Goal: Task Accomplishment & Management: Complete application form

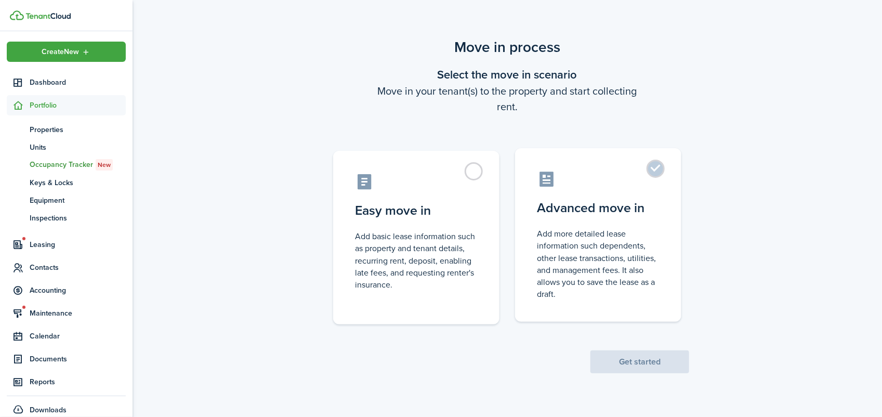
click at [655, 170] on label "Advanced move in Add more detailed lease information such dependents, other lea…" at bounding box center [598, 235] width 166 height 174
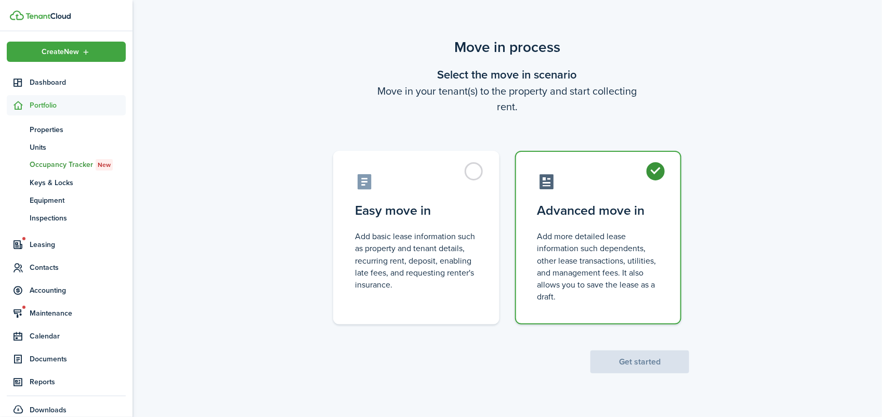
radio input "true"
click at [640, 359] on button "Get started" at bounding box center [639, 361] width 99 height 23
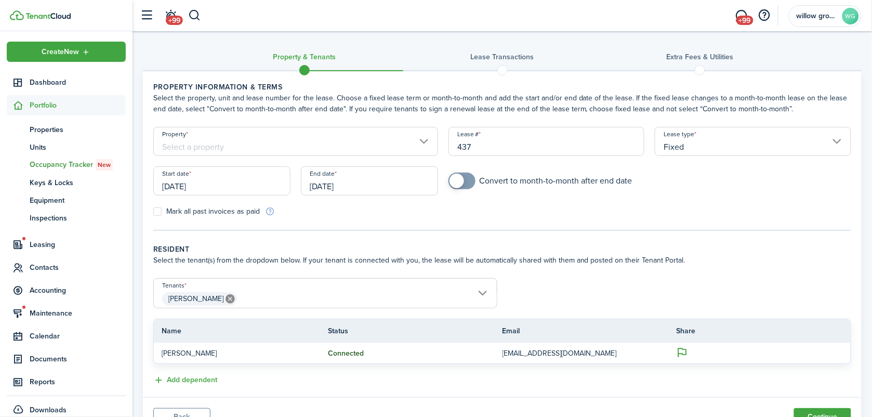
click at [219, 183] on input "[DATE]" at bounding box center [221, 180] width 137 height 29
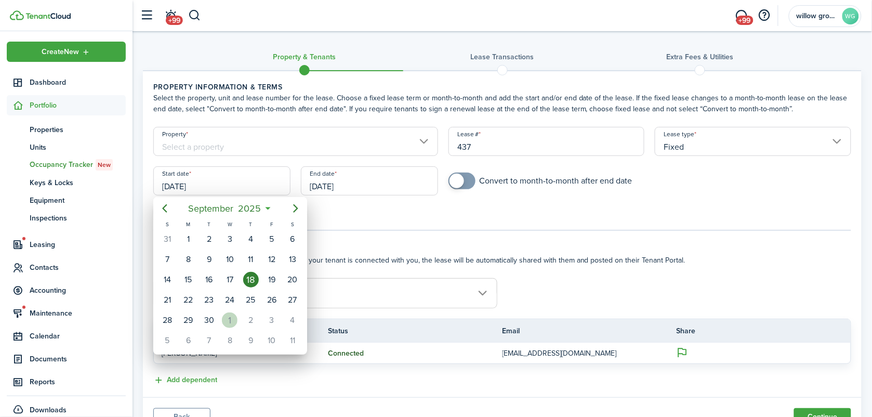
click at [234, 320] on div "1" at bounding box center [230, 320] width 16 height 16
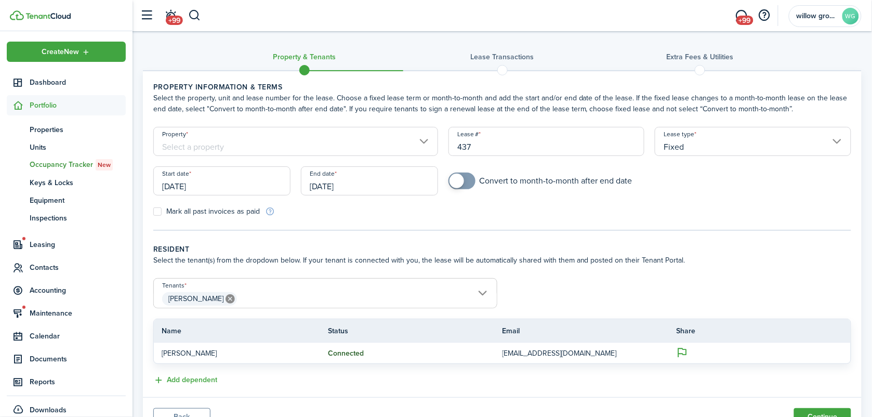
click at [219, 189] on input "[DATE]" at bounding box center [221, 180] width 137 height 29
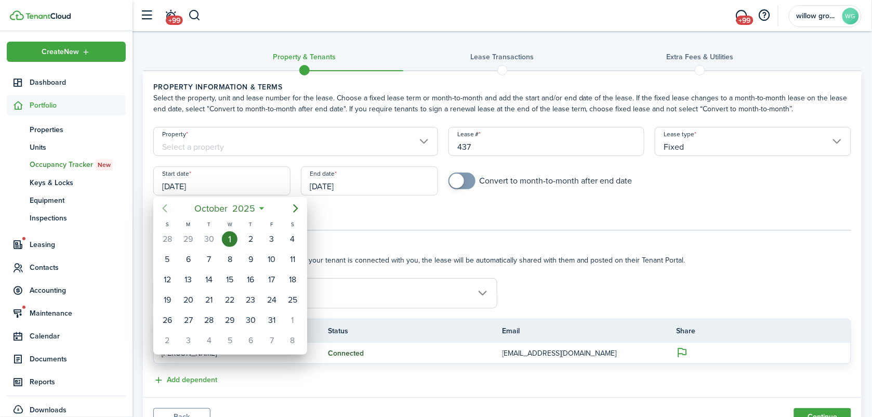
click at [159, 204] on icon "Previous page" at bounding box center [164, 208] width 12 height 12
click at [295, 278] on div "20" at bounding box center [293, 280] width 16 height 16
type input "[DATE]"
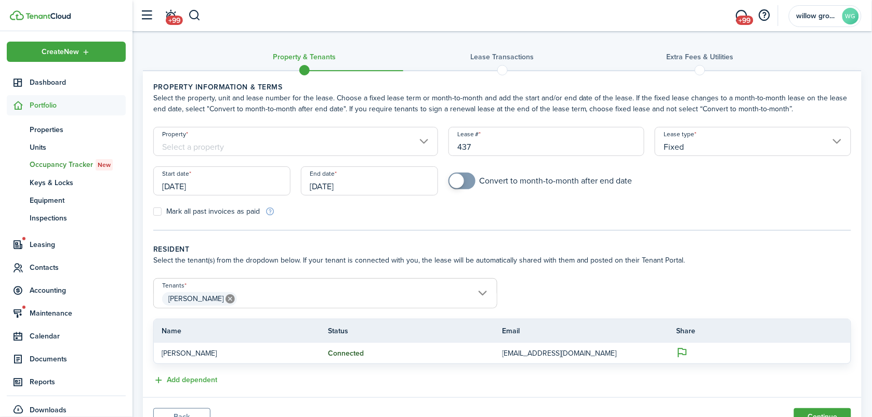
click at [361, 184] on input "[DATE]" at bounding box center [369, 180] width 137 height 29
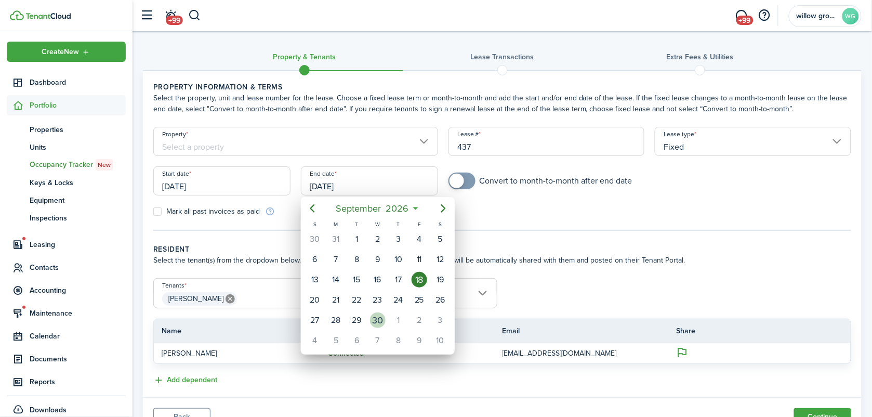
click at [382, 318] on div "30" at bounding box center [378, 320] width 16 height 16
type input "[DATE]"
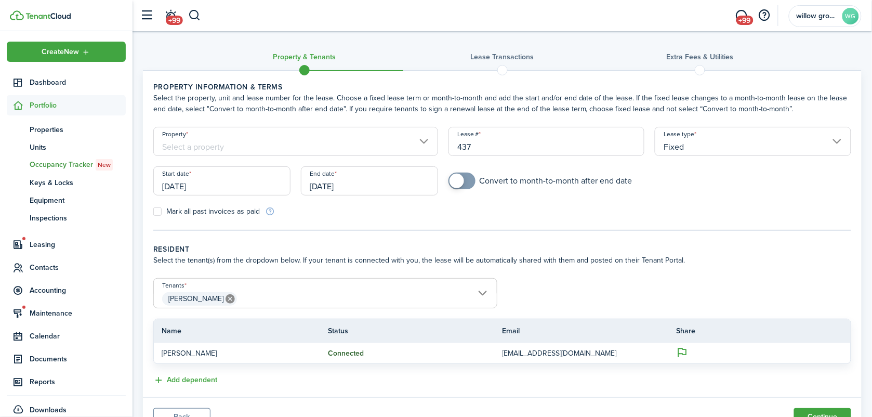
checkbox input "true"
click at [467, 179] on span at bounding box center [462, 180] width 10 height 17
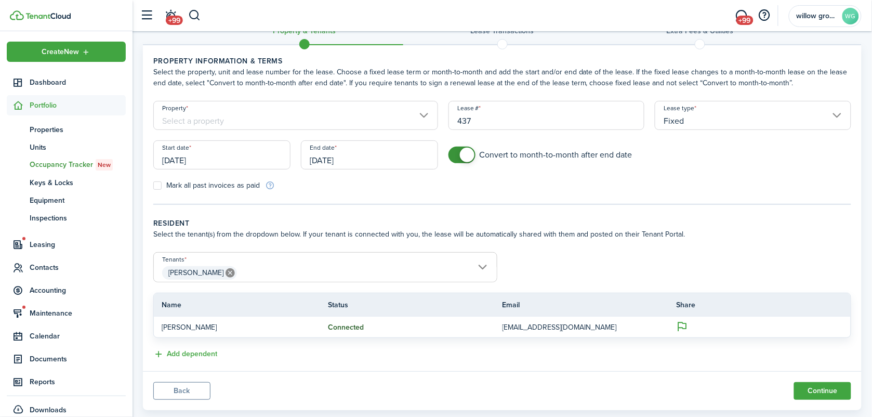
scroll to position [48, 0]
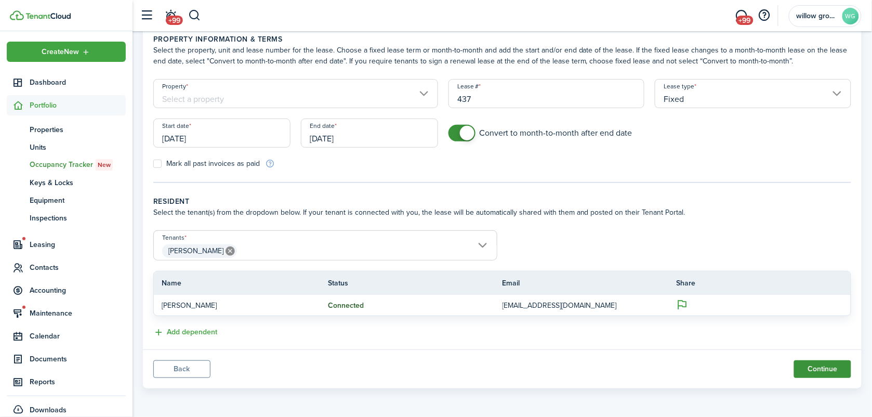
click at [825, 365] on button "Continue" at bounding box center [822, 369] width 57 height 18
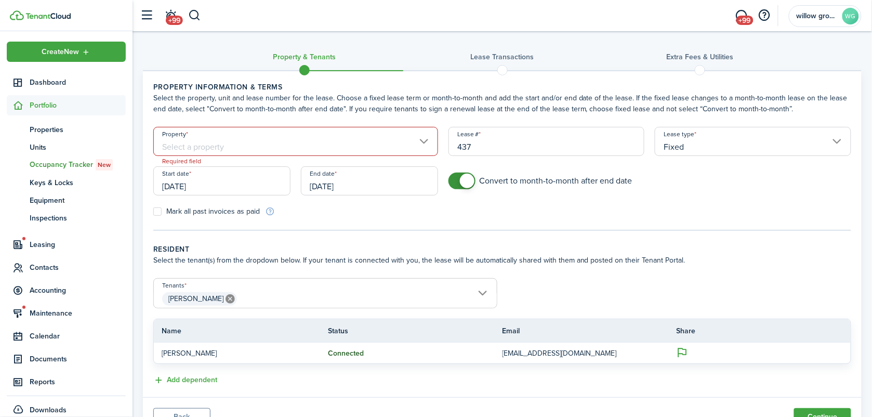
click at [330, 137] on input "Property" at bounding box center [295, 141] width 285 height 29
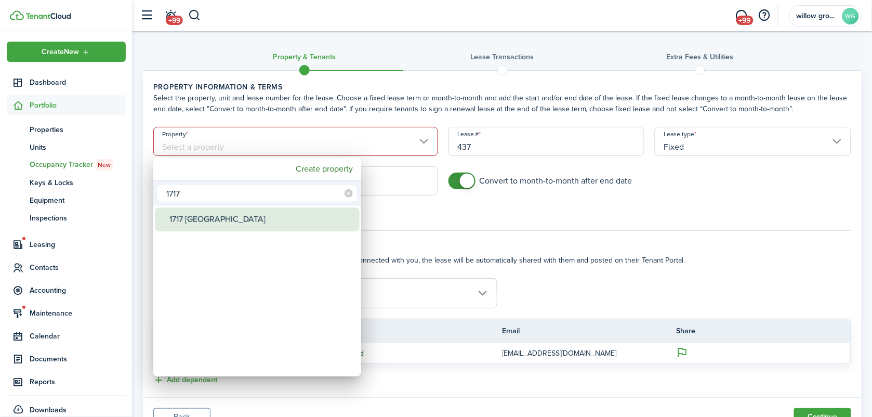
type input "1717"
click at [200, 224] on div "1717 [GEOGRAPHIC_DATA]" at bounding box center [261, 219] width 184 height 24
type input "1717 [GEOGRAPHIC_DATA]"
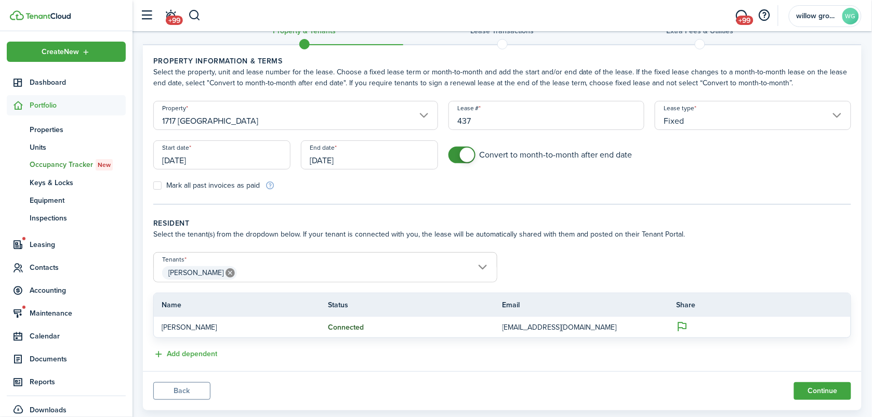
scroll to position [48, 0]
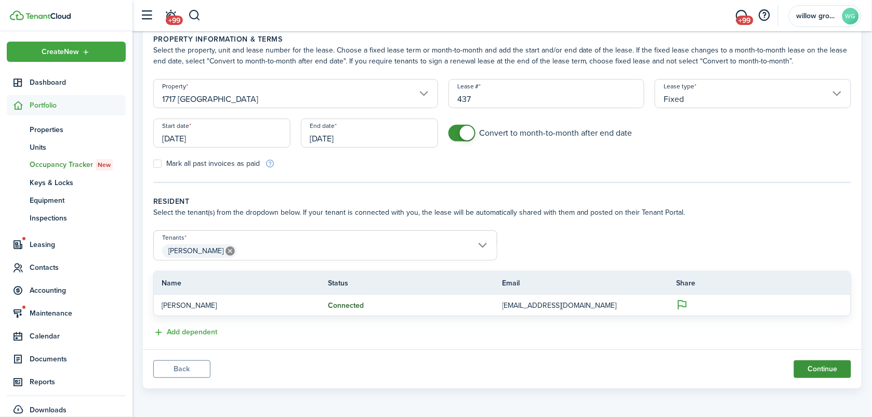
click at [818, 367] on button "Continue" at bounding box center [822, 369] width 57 height 18
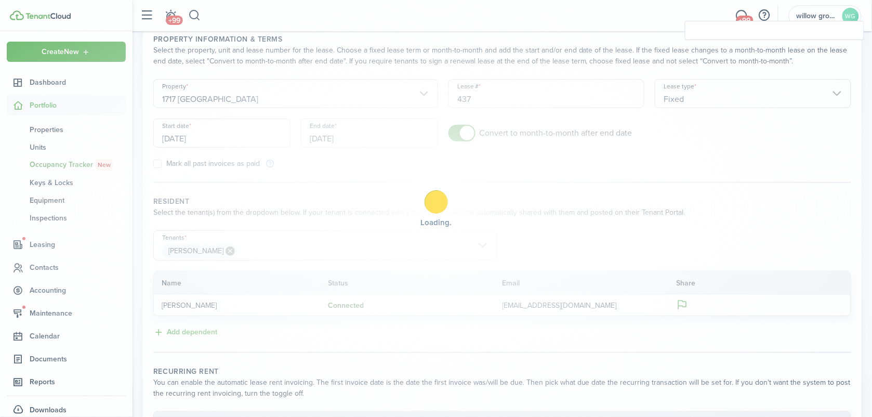
checkbox input "true"
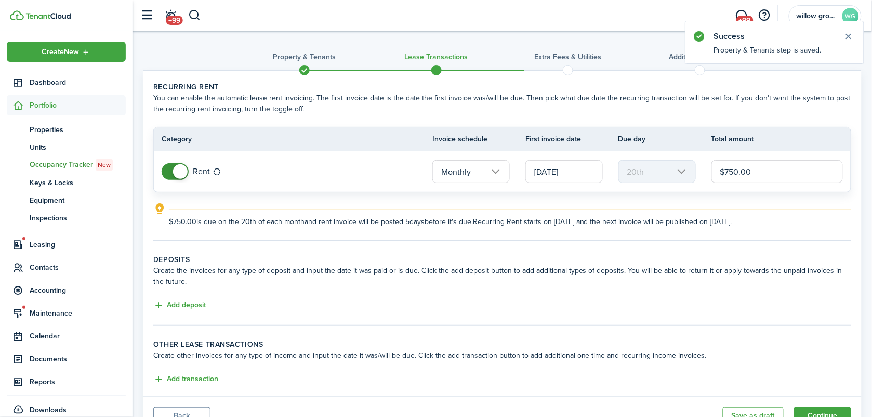
drag, startPoint x: 775, startPoint y: 170, endPoint x: 660, endPoint y: 177, distance: 115.5
click at [660, 177] on tr "Rent Monthly [DATE] 20th $750.00" at bounding box center [502, 171] width 697 height 41
click at [570, 171] on input "[DATE]" at bounding box center [563, 171] width 77 height 23
type input "$1,100.00"
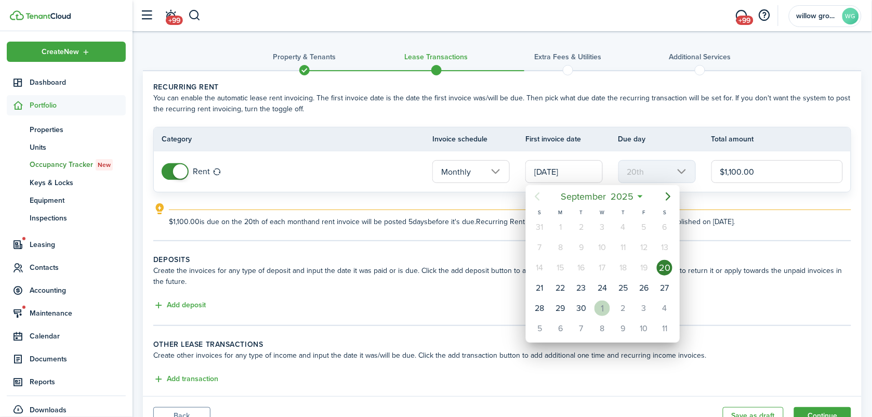
click at [601, 307] on div "1" at bounding box center [602, 308] width 16 height 16
type input "[DATE]"
type input "1st"
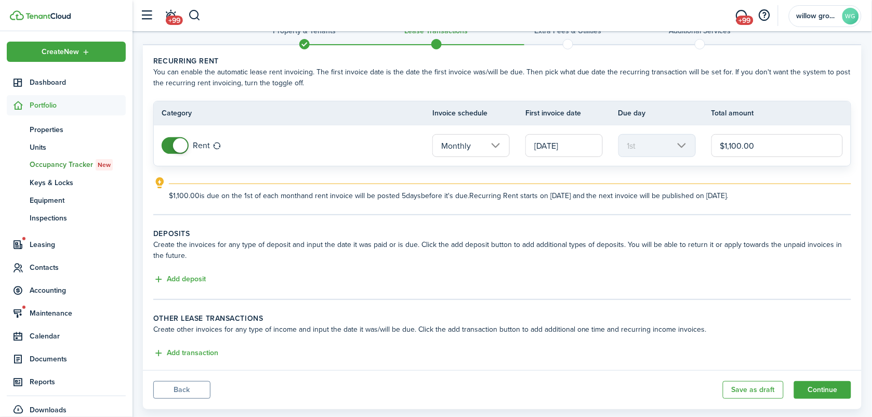
scroll to position [47, 0]
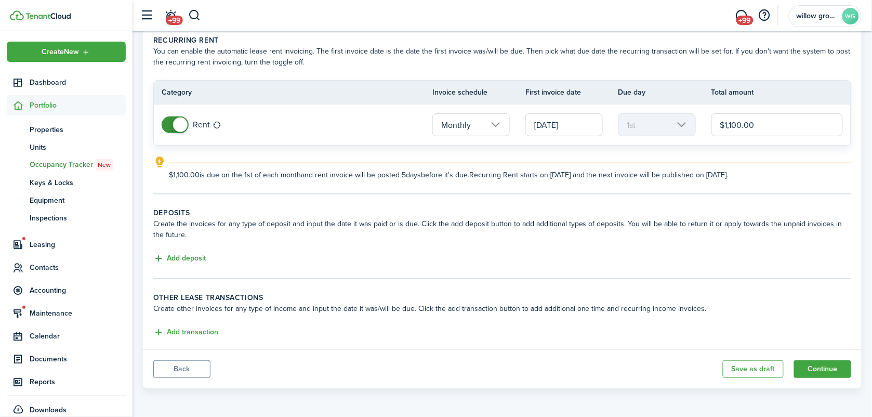
click at [196, 254] on button "Add deposit" at bounding box center [179, 258] width 52 height 12
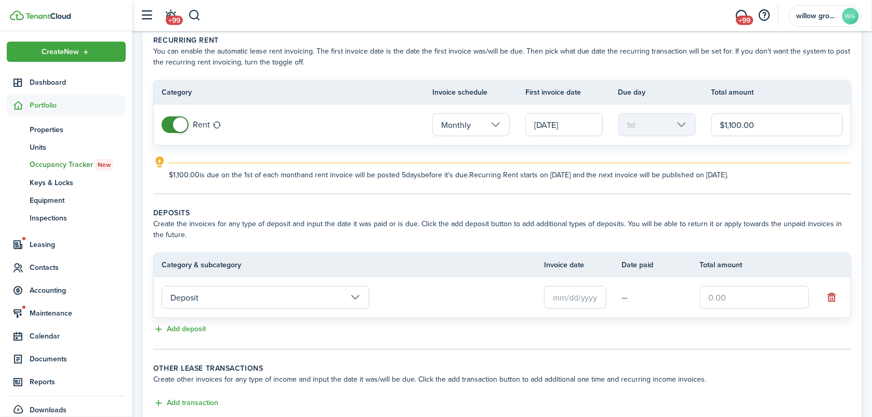
click at [583, 297] on input "text" at bounding box center [575, 297] width 62 height 23
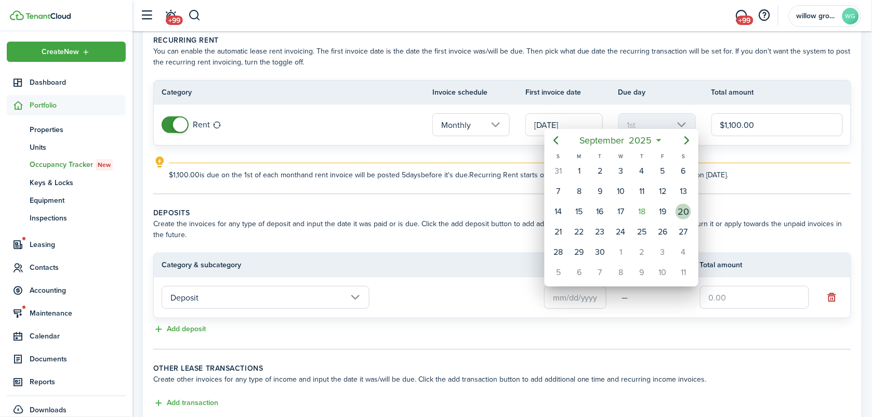
click at [690, 209] on div "20" at bounding box center [683, 212] width 16 height 16
type input "[DATE]"
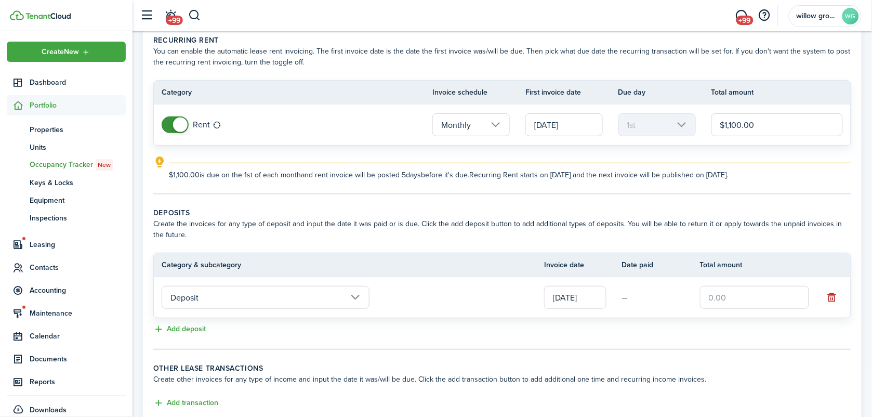
click at [754, 301] on input "text" at bounding box center [754, 297] width 109 height 23
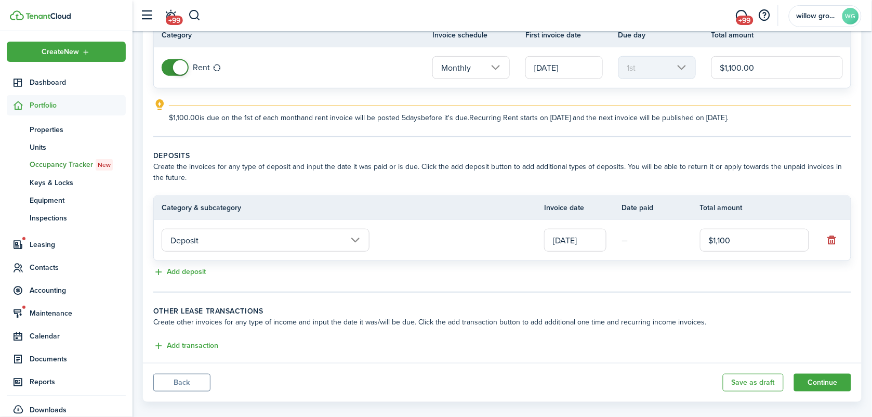
scroll to position [117, 0]
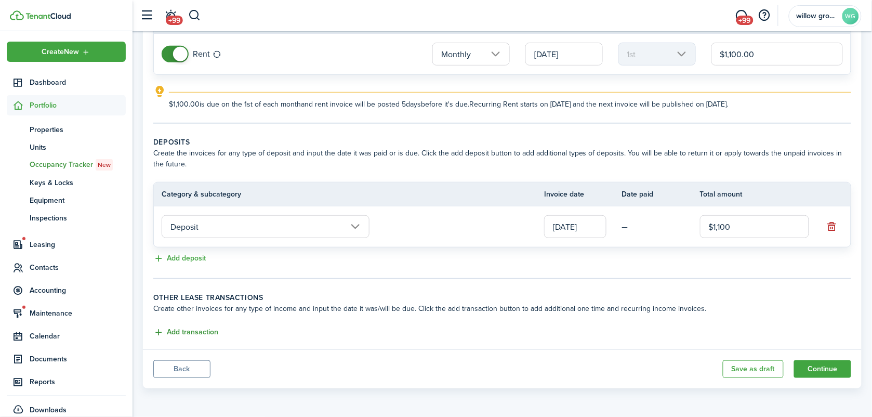
type input "$1,100.00"
click at [193, 331] on button "Add transaction" at bounding box center [185, 332] width 65 height 12
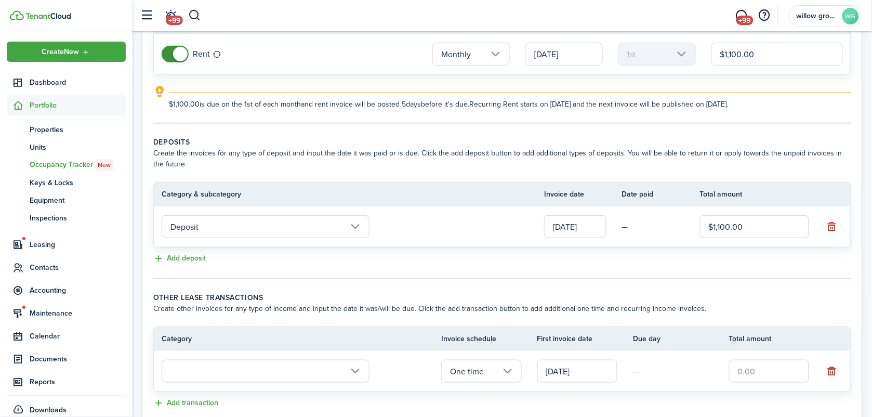
click at [227, 373] on input "text" at bounding box center [266, 371] width 208 height 23
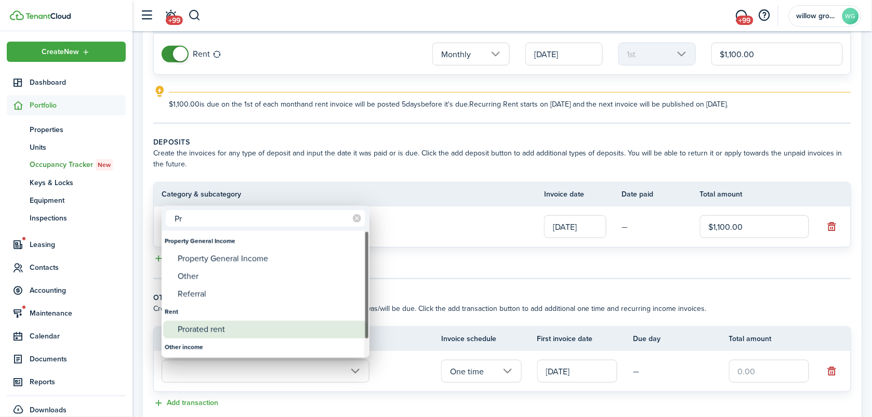
type input "Pr"
click at [219, 328] on div "Prorated rent" at bounding box center [270, 330] width 184 height 18
type input "Rent / Prorated rent"
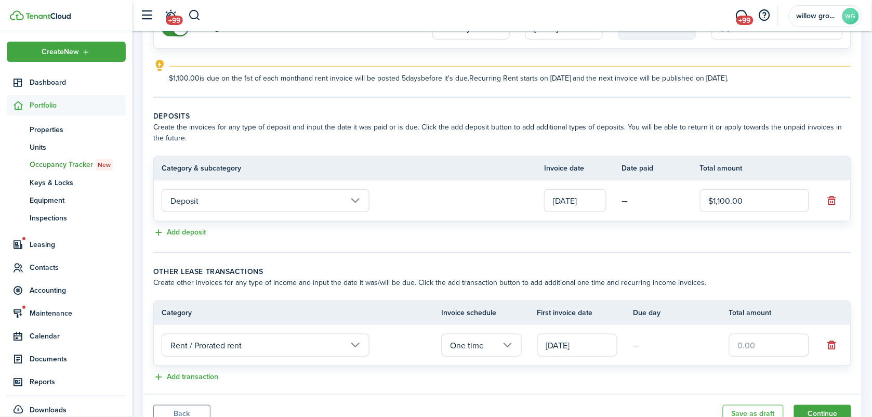
scroll to position [169, 0]
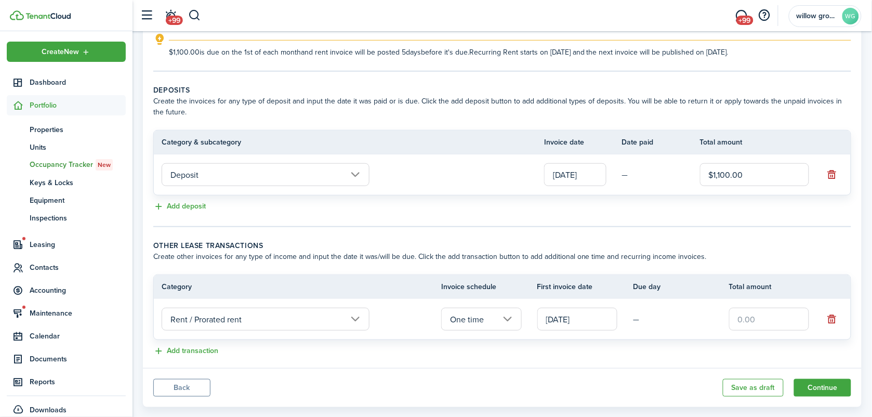
click at [746, 321] on input "text" at bounding box center [769, 319] width 80 height 23
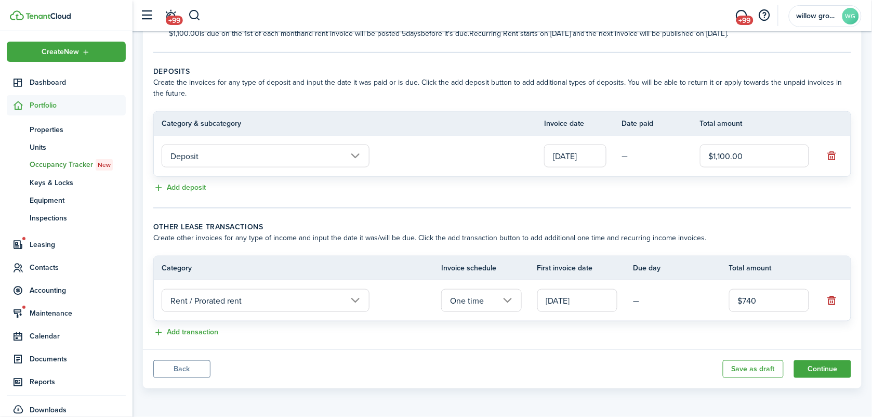
drag, startPoint x: 769, startPoint y: 295, endPoint x: 713, endPoint y: 304, distance: 57.3
click at [713, 304] on tr "Rent / Prorated rent One time [DATE] — $740" at bounding box center [502, 300] width 697 height 41
type input "$370.00"
click at [595, 387] on panel-main-footer "Back Save as draft Continue" at bounding box center [502, 368] width 719 height 39
click at [831, 370] on button "Continue" at bounding box center [822, 369] width 57 height 18
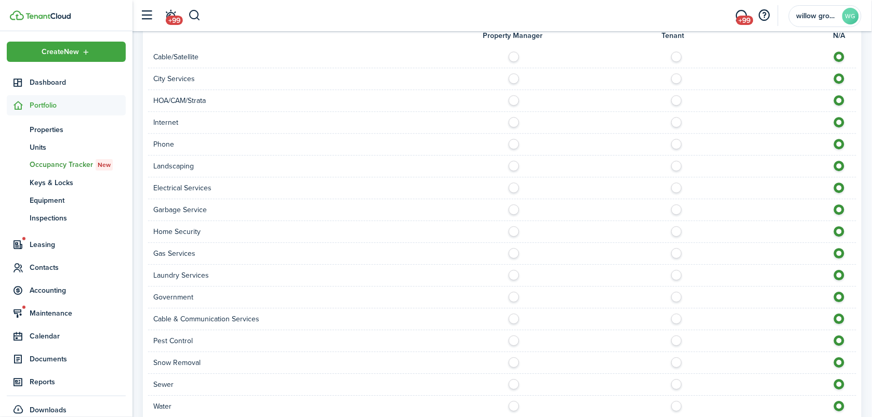
scroll to position [752, 0]
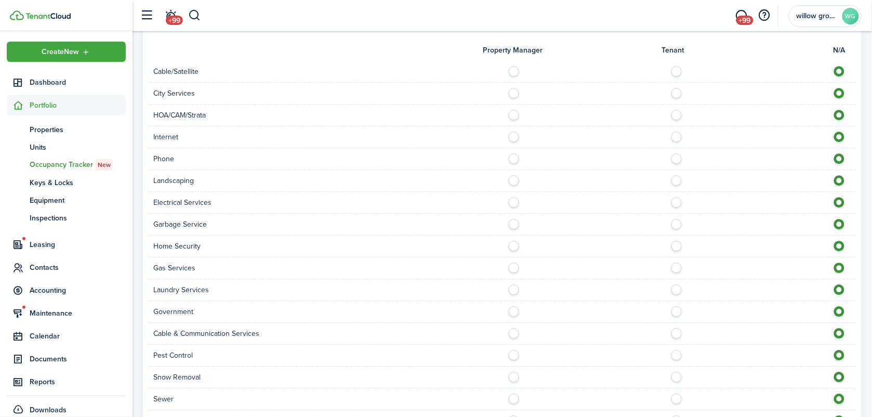
click at [676, 92] on label at bounding box center [679, 90] width 18 height 5
click at [842, 90] on label at bounding box center [842, 90] width 18 height 5
radio input "false"
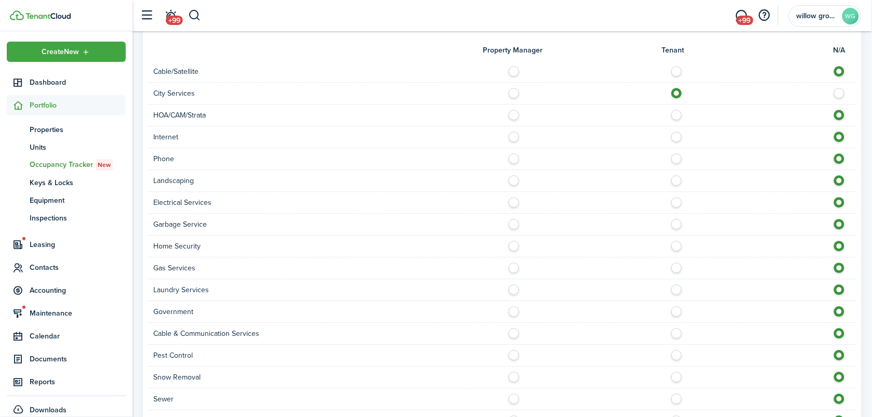
radio input "true"
click at [676, 136] on label at bounding box center [679, 133] width 18 height 5
radio input "true"
click at [682, 161] on div at bounding box center [679, 158] width 354 height 11
click at [678, 157] on label at bounding box center [679, 155] width 18 height 5
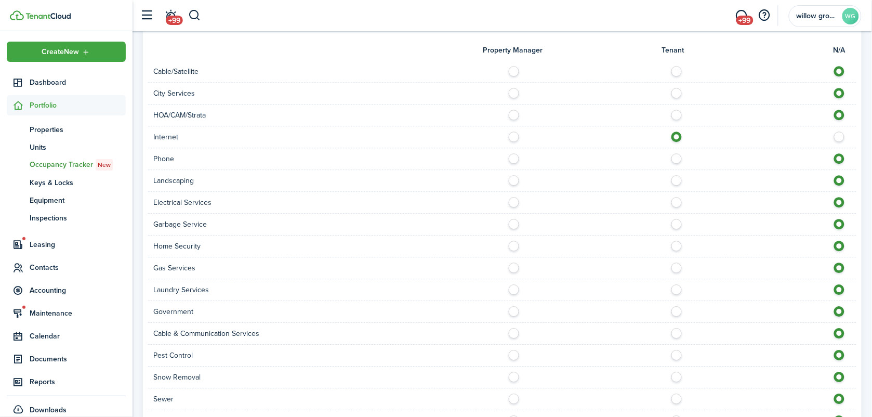
radio input "true"
drag, startPoint x: 674, startPoint y: 188, endPoint x: 675, endPoint y: 178, distance: 9.5
click at [675, 178] on div "Landscaping" at bounding box center [502, 181] width 708 height 22
click at [675, 178] on label at bounding box center [679, 177] width 18 height 5
radio input "true"
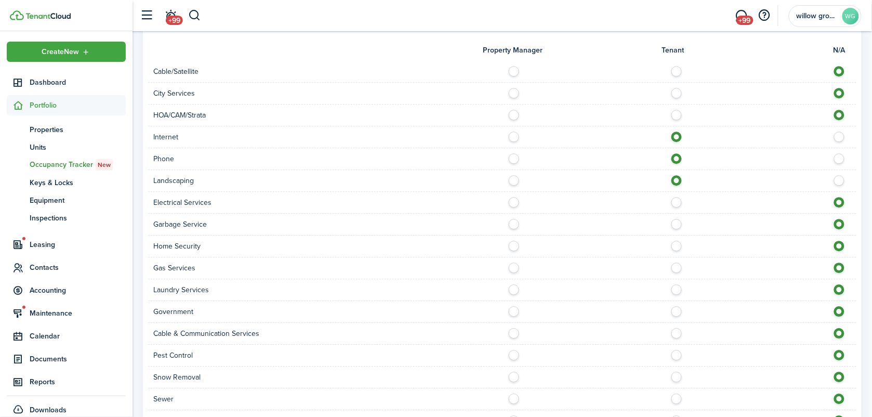
click at [676, 200] on label at bounding box center [679, 199] width 18 height 5
radio input "true"
click at [675, 224] on label at bounding box center [679, 221] width 18 height 5
radio input "true"
click at [675, 267] on label at bounding box center [679, 264] width 18 height 5
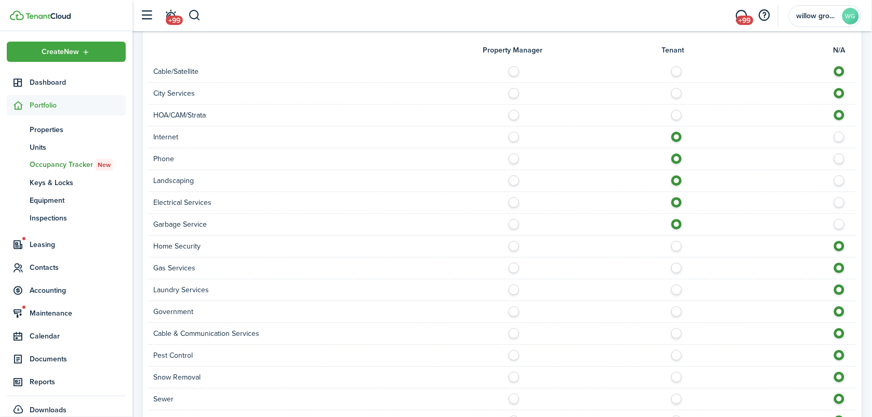
radio input "true"
click at [675, 331] on label at bounding box center [679, 330] width 18 height 5
radio input "true"
click at [676, 354] on label at bounding box center [679, 352] width 18 height 5
radio input "true"
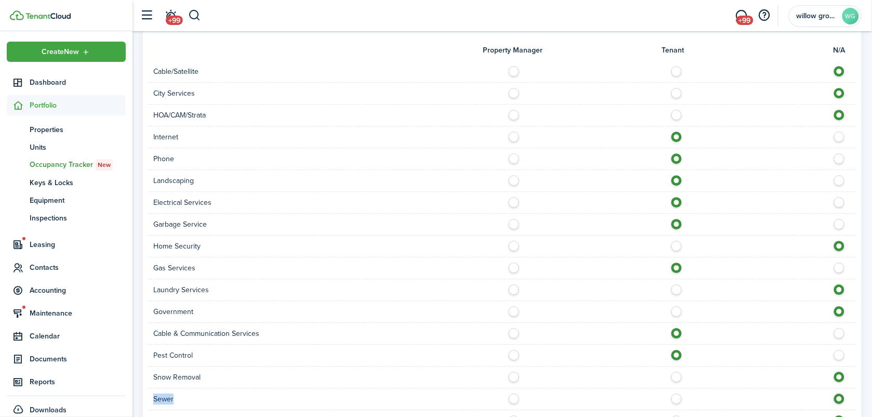
drag, startPoint x: 676, startPoint y: 375, endPoint x: 675, endPoint y: 404, distance: 28.6
click at [675, 404] on form "Property Manager Tenant N/A Cable/Satellite City Services HOA/CAM/Strata Intern…" at bounding box center [502, 232] width 698 height 400
click at [675, 404] on div at bounding box center [679, 398] width 354 height 11
click at [676, 377] on label at bounding box center [679, 373] width 18 height 5
radio input "true"
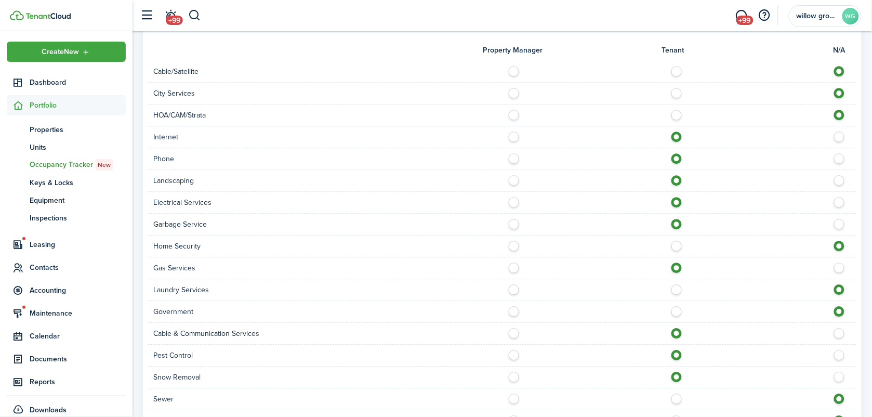
click at [674, 397] on label at bounding box center [679, 395] width 18 height 5
radio input "true"
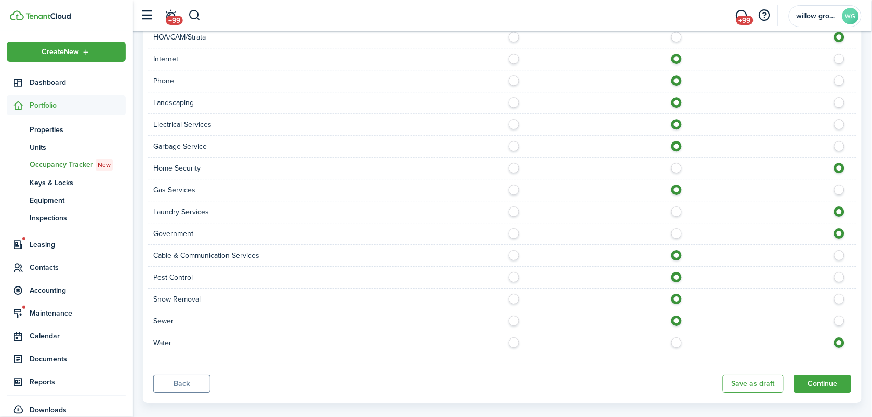
scroll to position [845, 0]
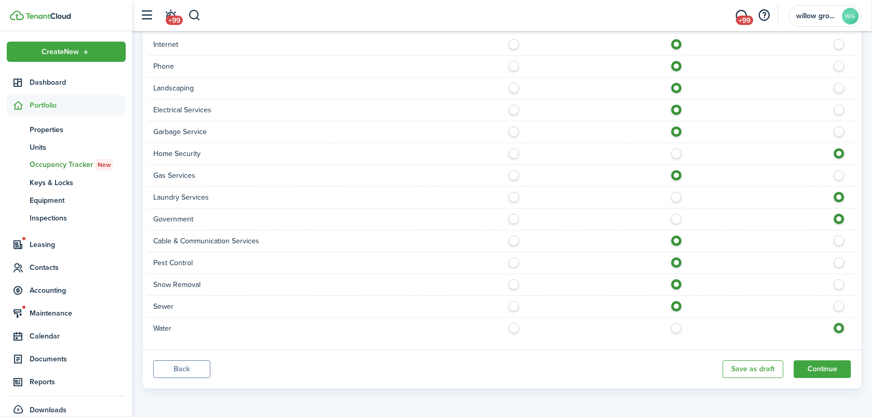
click at [676, 328] on label at bounding box center [679, 325] width 18 height 5
radio input "true"
click at [821, 368] on button "Continue" at bounding box center [822, 369] width 57 height 18
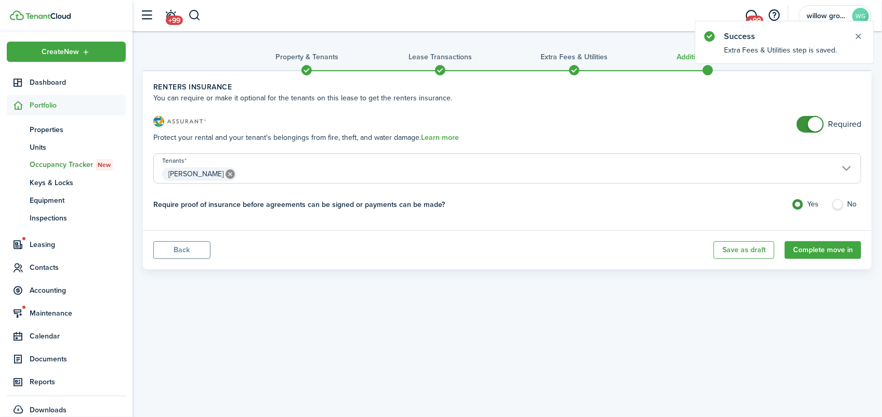
checkbox input "false"
click at [805, 118] on span at bounding box center [810, 124] width 10 height 17
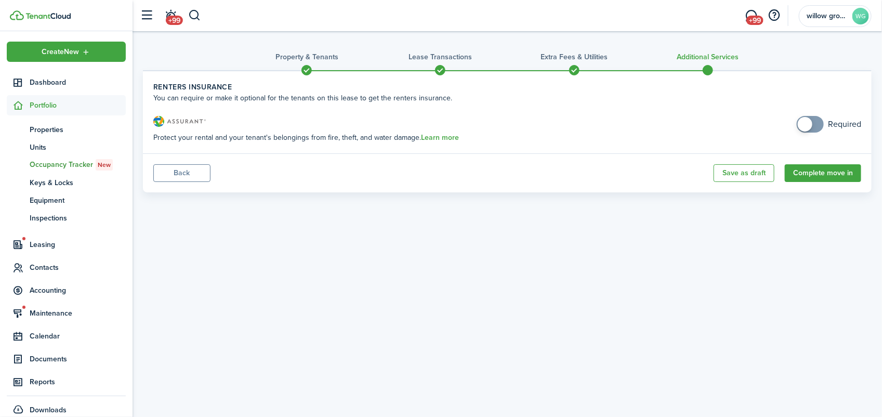
click at [440, 69] on span at bounding box center [440, 70] width 16 height 16
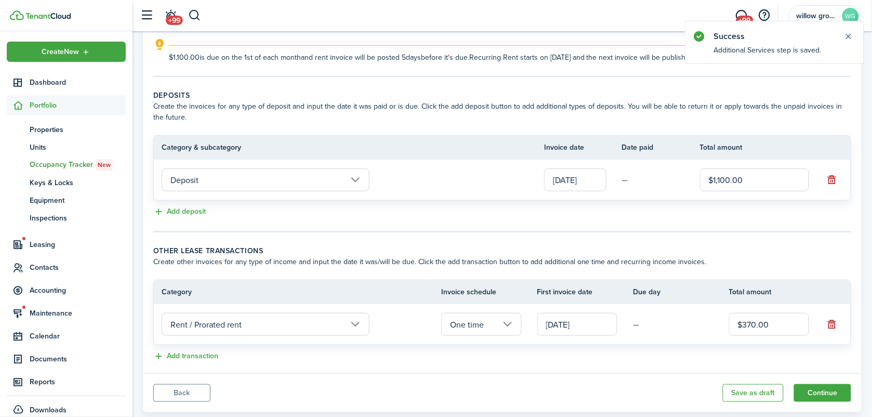
scroll to position [189, 0]
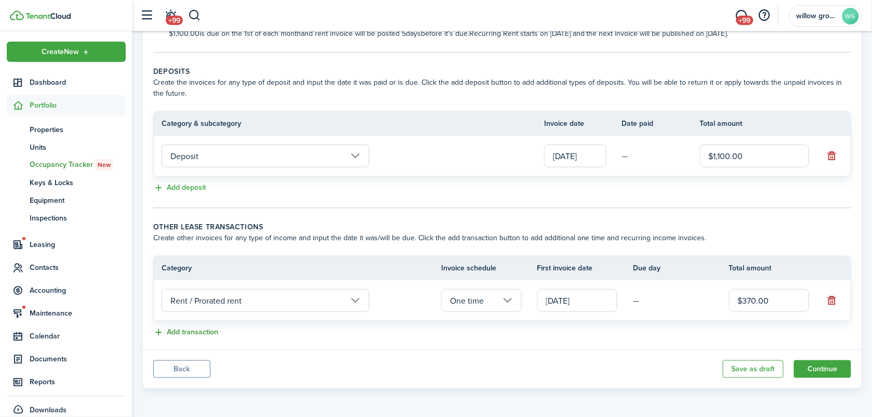
click at [195, 331] on button "Add transaction" at bounding box center [185, 332] width 65 height 12
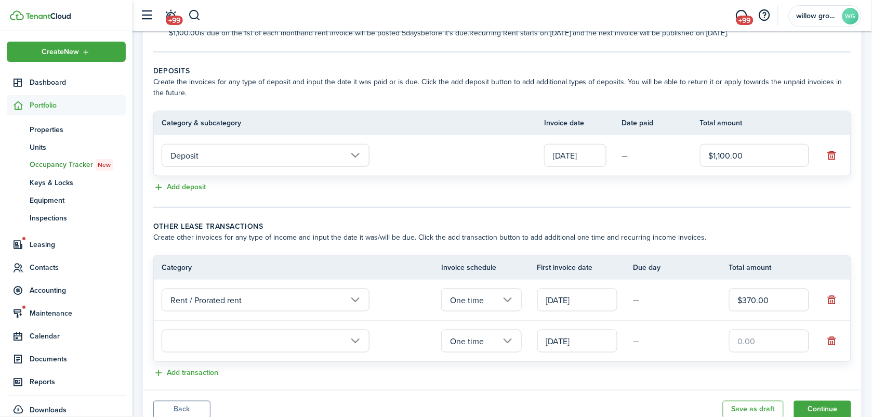
click at [211, 343] on input "text" at bounding box center [266, 340] width 208 height 23
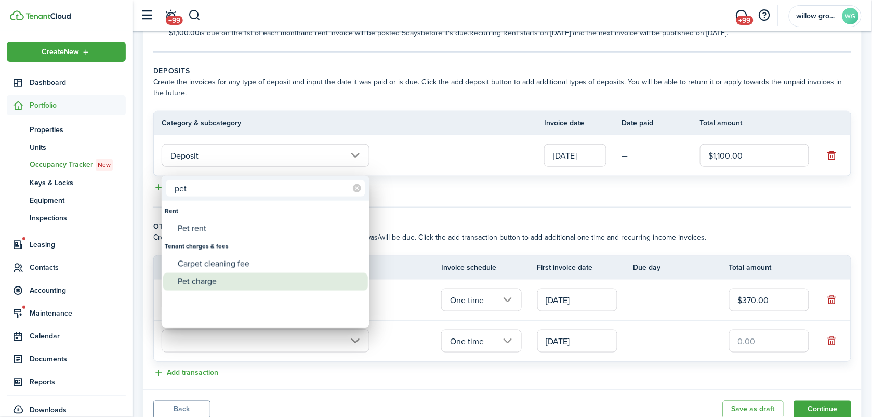
type input "pet"
click at [205, 285] on div "Pet charge" at bounding box center [270, 282] width 184 height 18
type input "Tenant charges & fees / Pet charge"
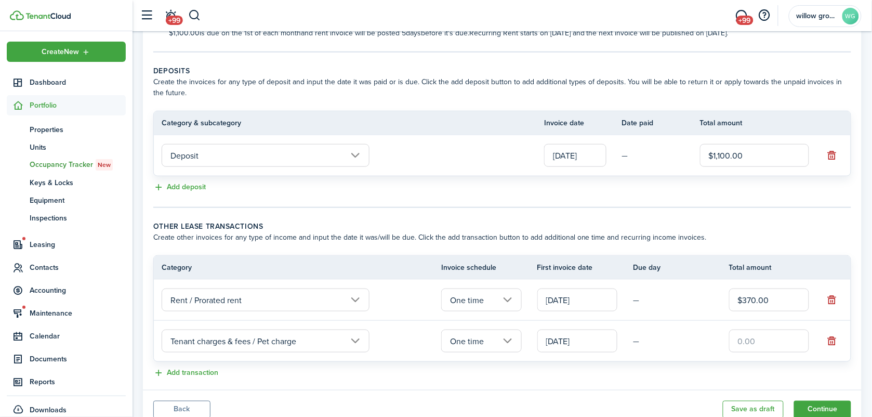
click at [739, 343] on input "text" at bounding box center [769, 340] width 80 height 23
type input "$250.00"
click at [829, 343] on button "button" at bounding box center [832, 341] width 15 height 15
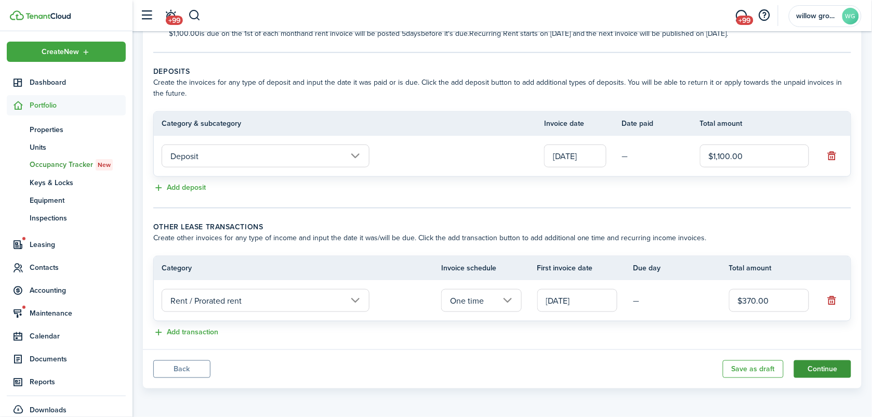
click at [827, 368] on button "Continue" at bounding box center [822, 369] width 57 height 18
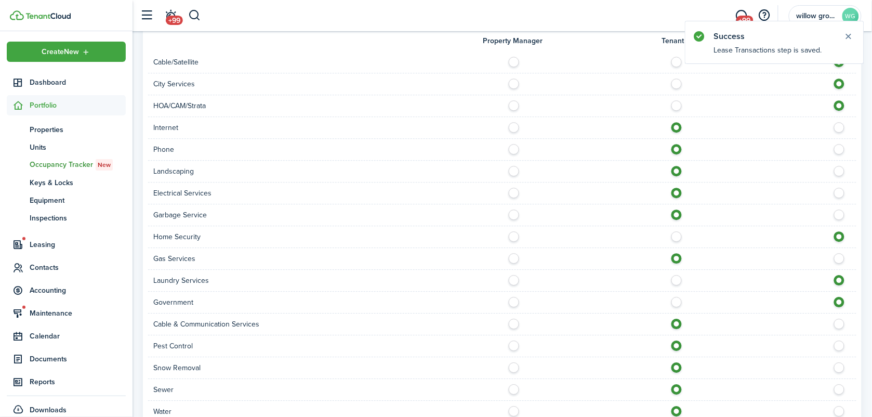
scroll to position [845, 0]
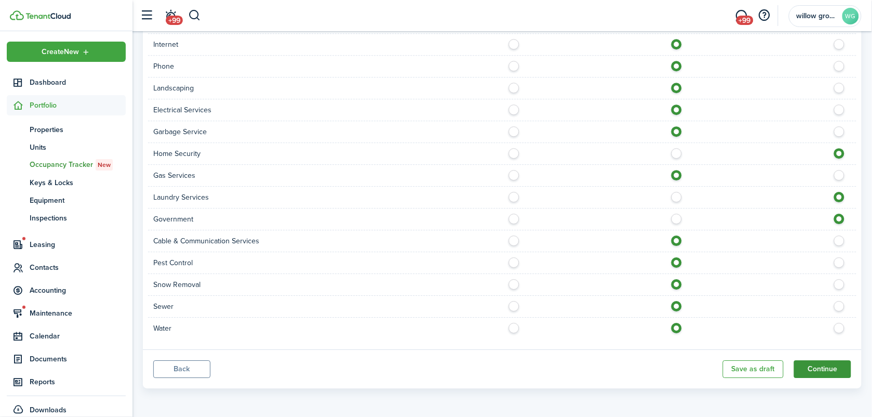
click at [829, 373] on button "Continue" at bounding box center [822, 369] width 57 height 18
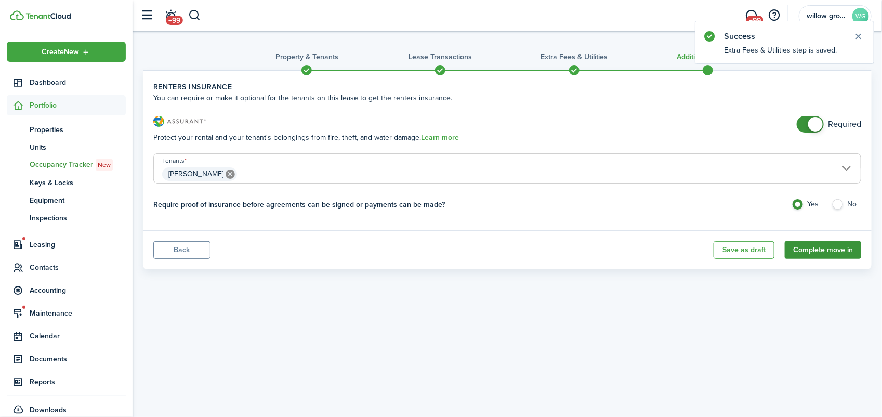
click at [825, 250] on button "Complete move in" at bounding box center [823, 250] width 76 height 18
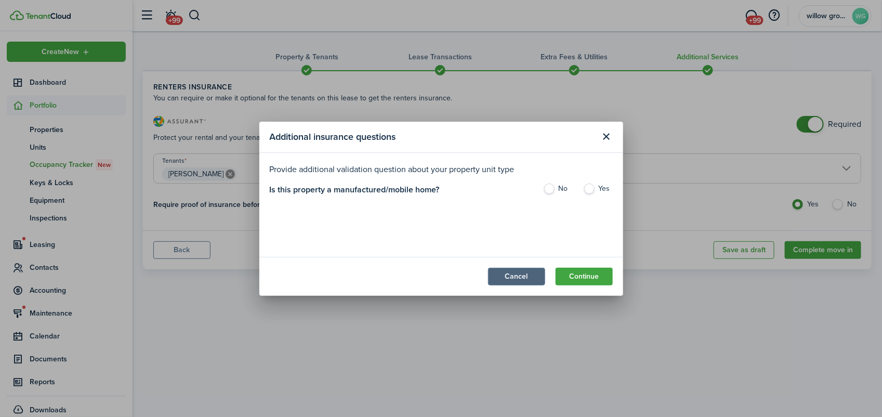
click at [515, 276] on button "Cancel" at bounding box center [516, 277] width 57 height 18
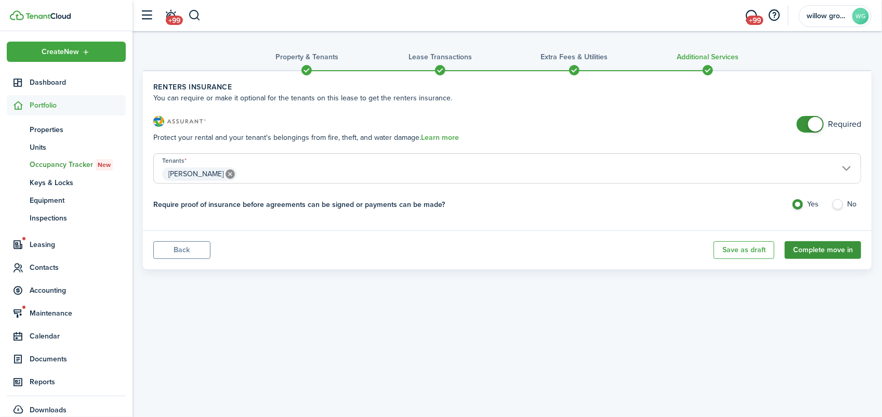
click at [827, 246] on button "Complete move in" at bounding box center [823, 250] width 76 height 18
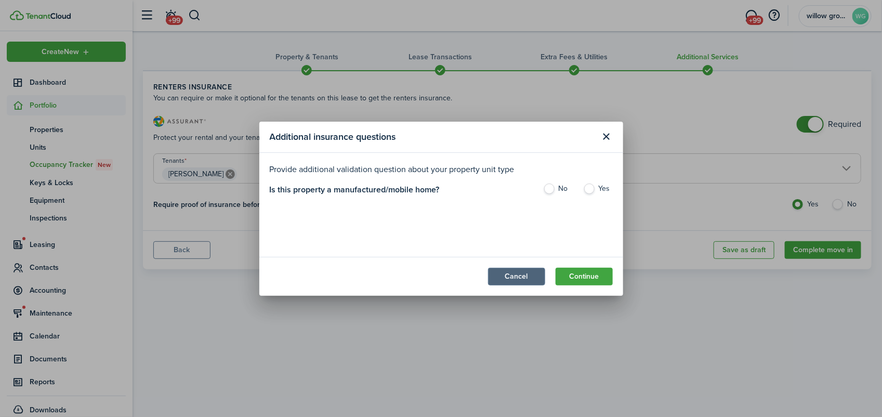
click at [512, 274] on button "Cancel" at bounding box center [516, 277] width 57 height 18
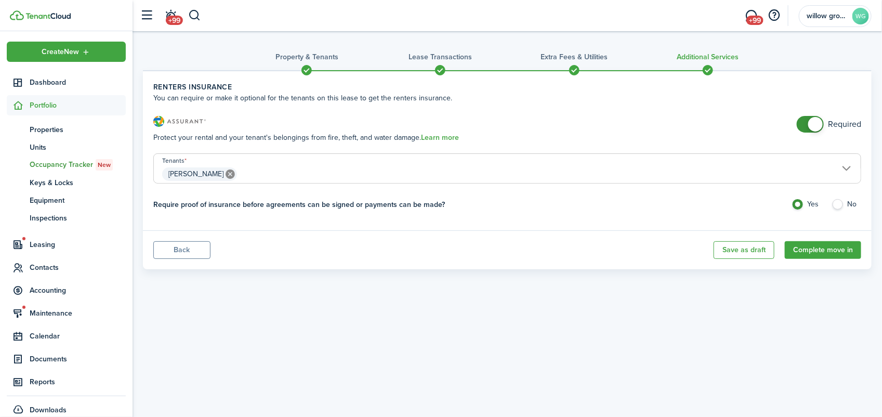
checkbox input "false"
click at [806, 123] on span at bounding box center [810, 124] width 10 height 17
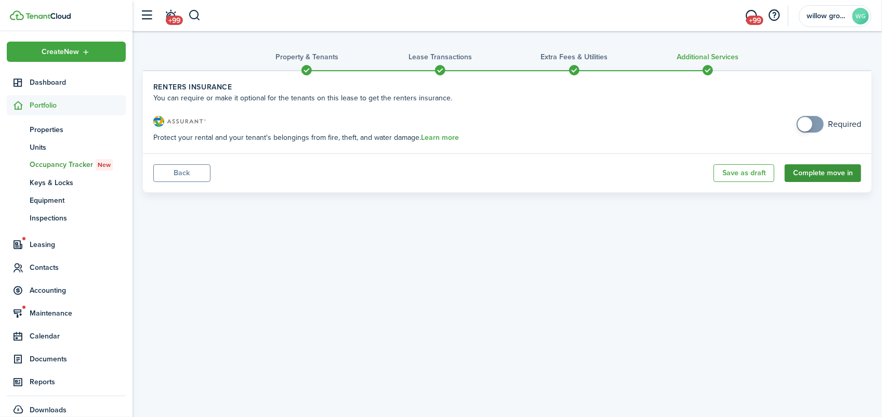
click at [838, 172] on button "Complete move in" at bounding box center [823, 173] width 76 height 18
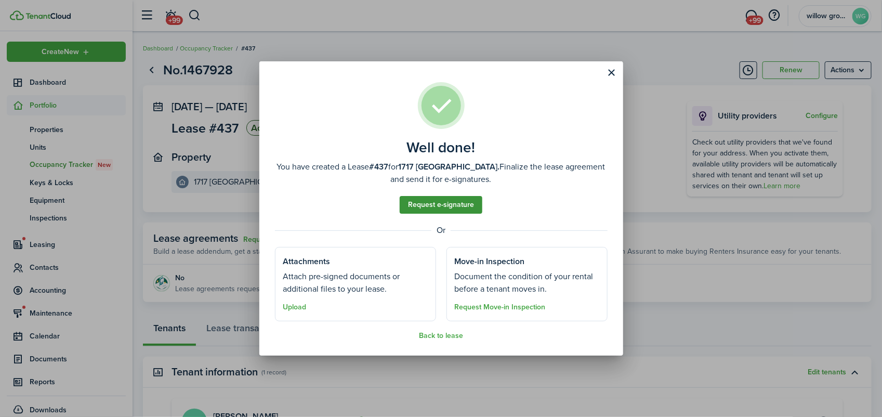
click at [462, 202] on link "Request e-signature" at bounding box center [441, 205] width 83 height 18
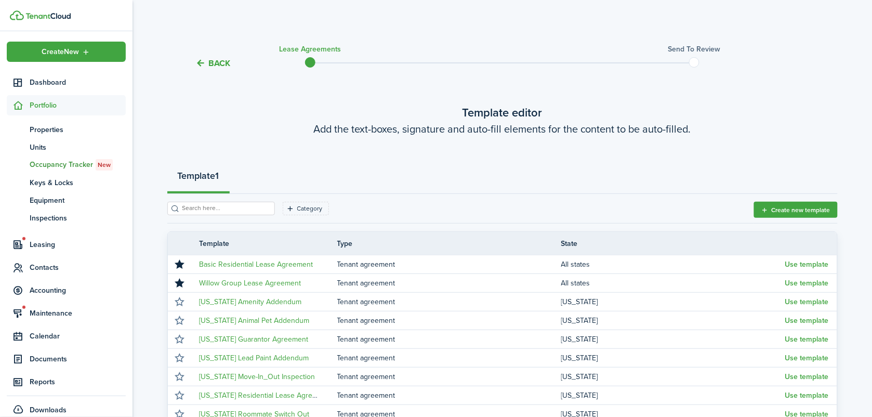
scroll to position [26, 0]
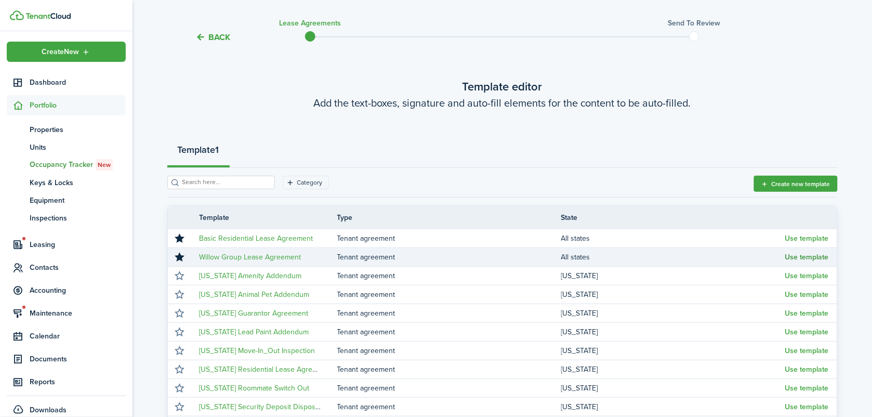
click at [802, 256] on button "Use template" at bounding box center [807, 257] width 44 height 8
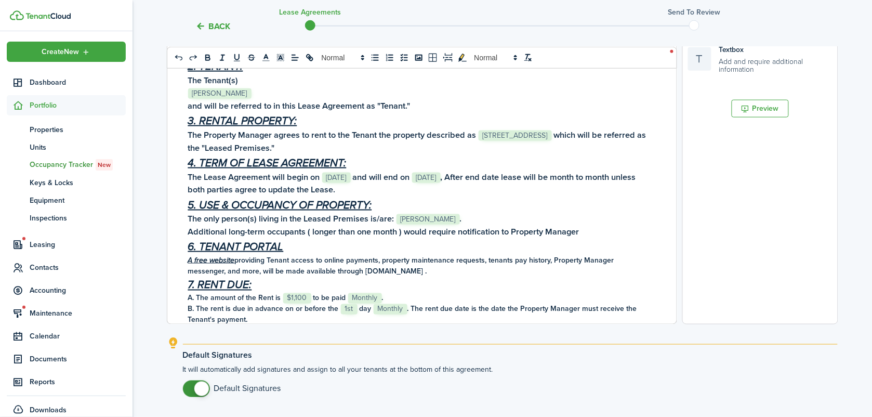
scroll to position [312, 0]
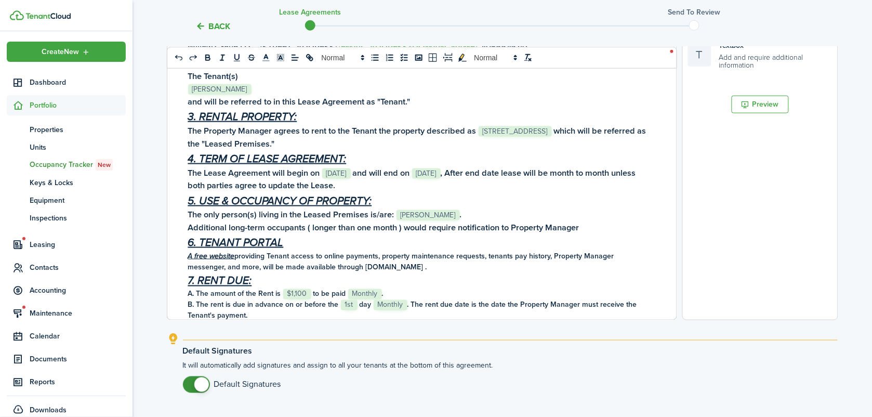
click at [239, 294] on h4 "A. The amount of the Rent is ﻿﻿﻿ $1,100 ﻿﻿﻿ to be paid ﻿﻿﻿ Monthly ﻿﻿﻿." at bounding box center [418, 293] width 460 height 11
click at [208, 293] on h4 "A. The amount of the Rent is ﻿﻿﻿ $1,100 ﻿﻿﻿ to be paid ﻿﻿﻿ Monthly ﻿﻿﻿." at bounding box center [418, 293] width 460 height 11
click at [583, 295] on h4 "A. The proated rent from [DATE]. 2025 is #370. The monthly amount of the Rent i…" at bounding box center [418, 293] width 460 height 11
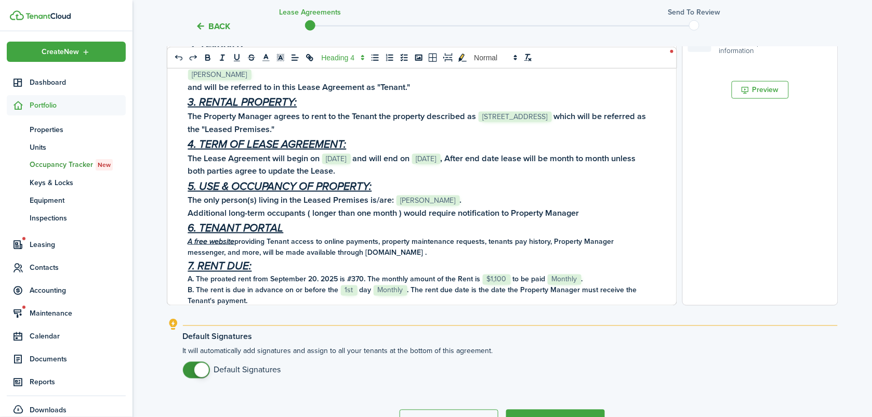
scroll to position [328, 0]
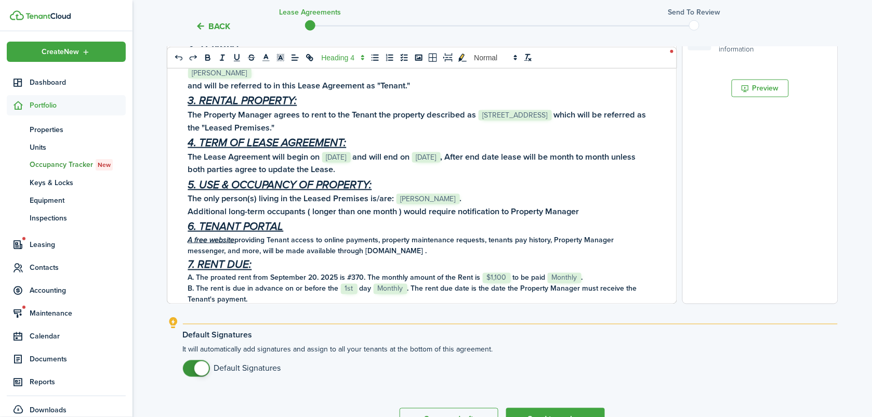
click at [349, 277] on h4 "A. The proated rent from [DATE]. 2025 is #370. The monthly amount of the Rent i…" at bounding box center [418, 277] width 460 height 11
click at [590, 277] on h4 "A. The proated rent from [DATE]. 2025 is $370. The monthly amount of the Rent i…" at bounding box center [418, 277] width 460 height 11
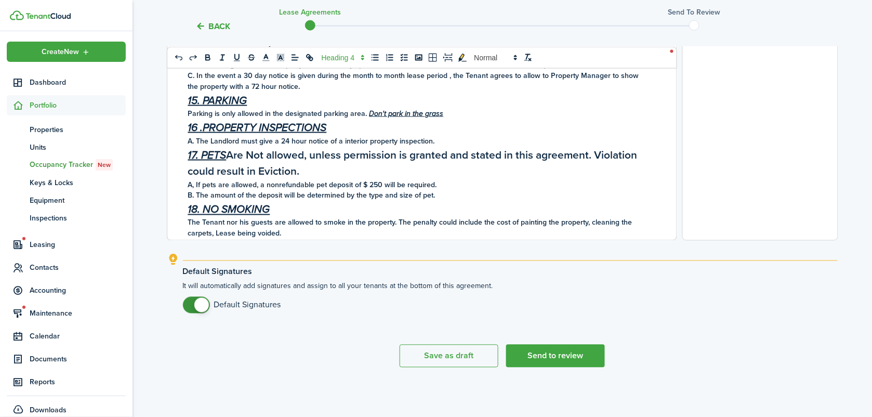
scroll to position [793, 0]
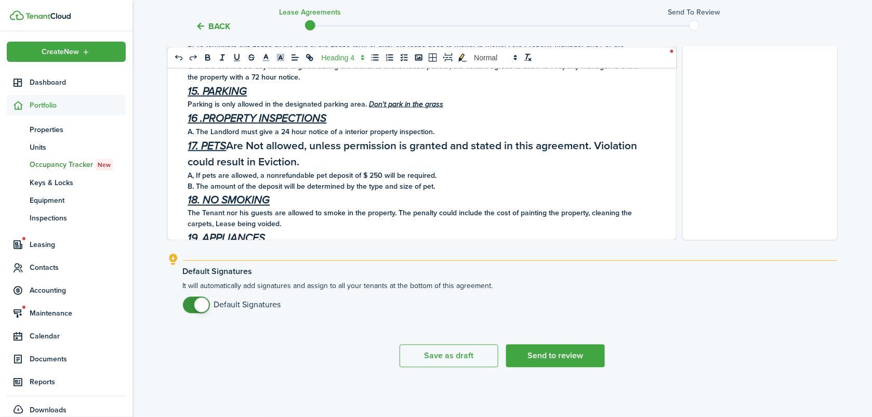
click at [267, 147] on strong "17. PETS Are Not allowed, unless permission is granted and stated in this agree…" at bounding box center [412, 153] width 449 height 33
click at [312, 146] on strong "17. PETS Are Not allowed, unless permission is granted and stated in this agree…" at bounding box center [412, 153] width 449 height 33
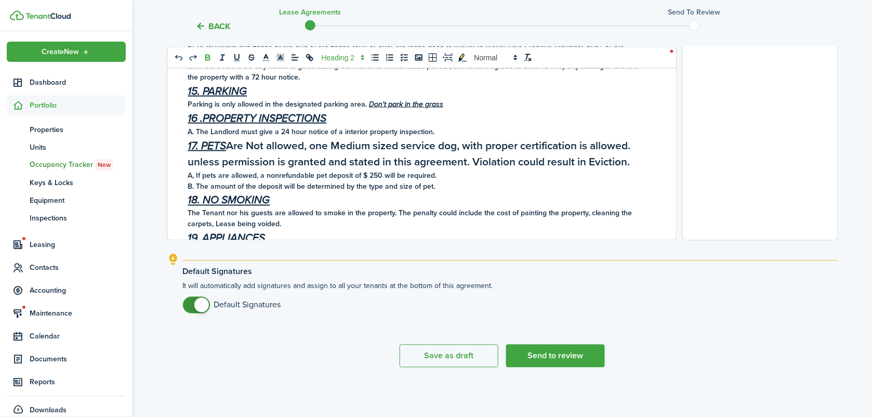
drag, startPoint x: 635, startPoint y: 158, endPoint x: 190, endPoint y: 161, distance: 445.3
click at [190, 161] on h2 "17. PETS Are Not allowed, one Medium sized service dog, with proper certificati…" at bounding box center [418, 153] width 460 height 33
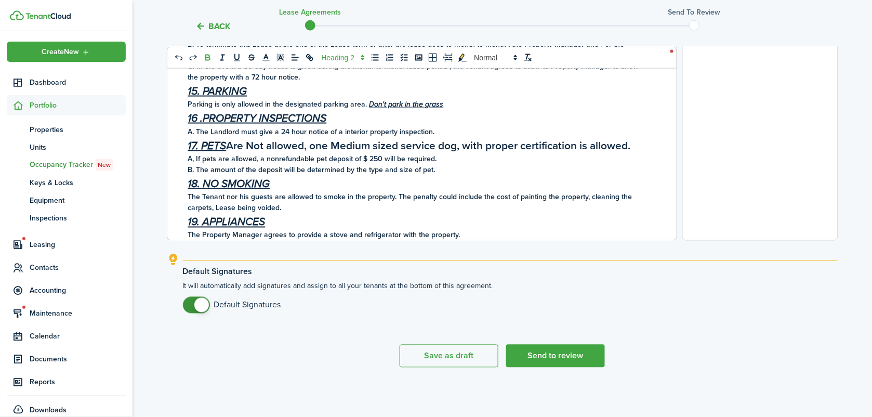
click at [344, 146] on strong "17. PETS Are Not allowed, one Medium sized service dog, with proper certificati…" at bounding box center [409, 145] width 443 height 16
click at [412, 144] on strong "17. PETS Are Not allowed, one medium sized service dog, with proper certificati…" at bounding box center [409, 145] width 442 height 16
click at [451, 145] on strong "17. PETS Are Not allowed, one medium sized Service dog, with proper certificati…" at bounding box center [409, 145] width 443 height 16
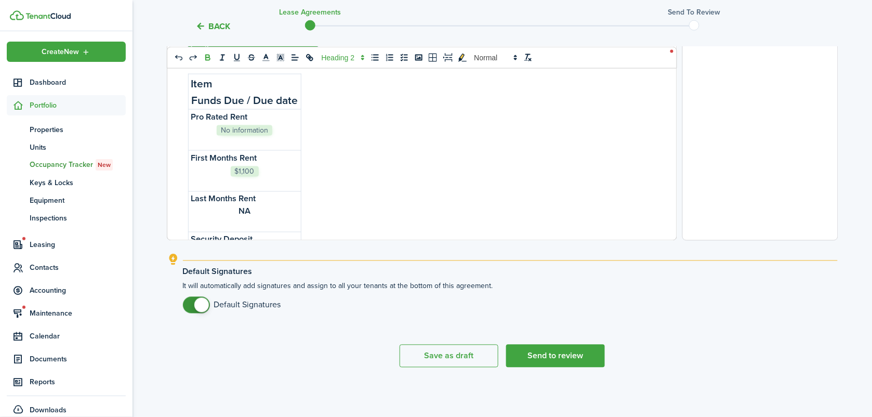
scroll to position [1243, 0]
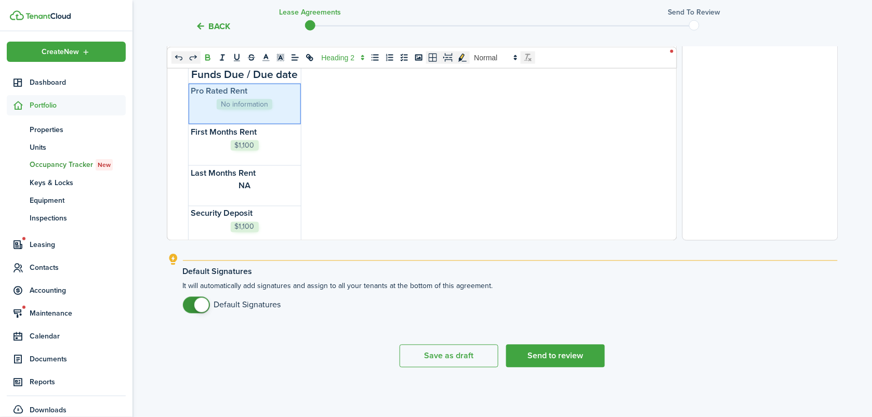
click at [273, 111] on h3 "﻿ No information ﻿" at bounding box center [244, 104] width 107 height 13
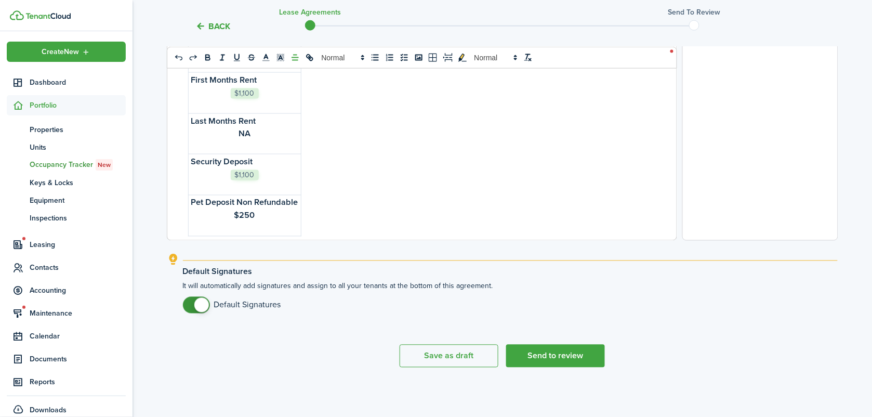
scroll to position [1321, 0]
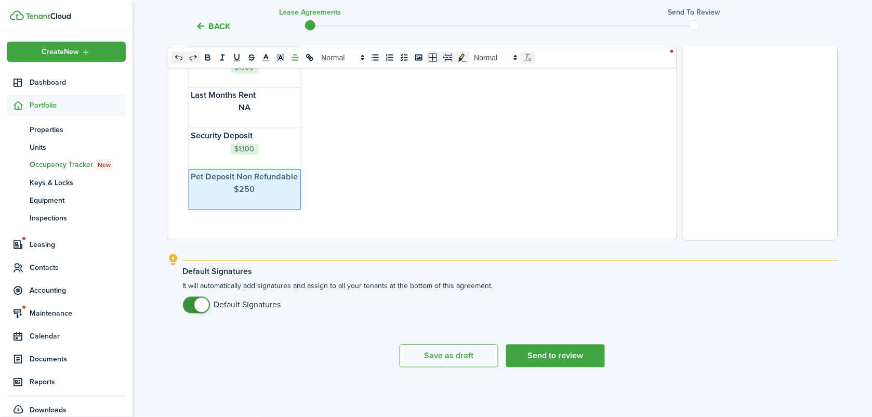
click at [287, 196] on h3 "$250" at bounding box center [244, 189] width 107 height 13
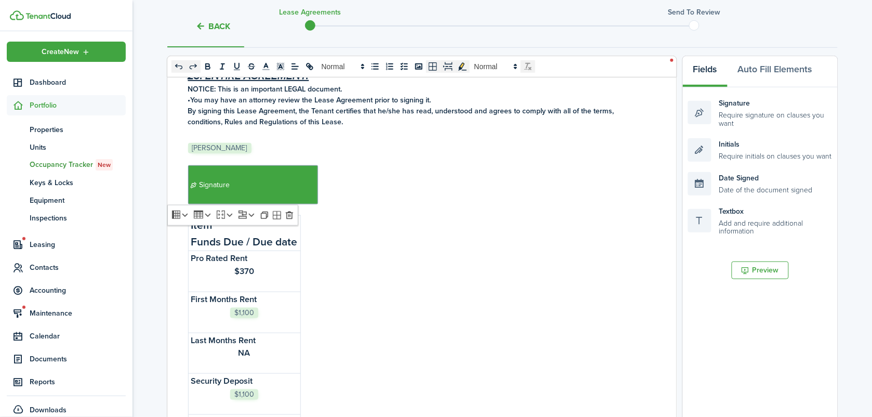
scroll to position [136, 0]
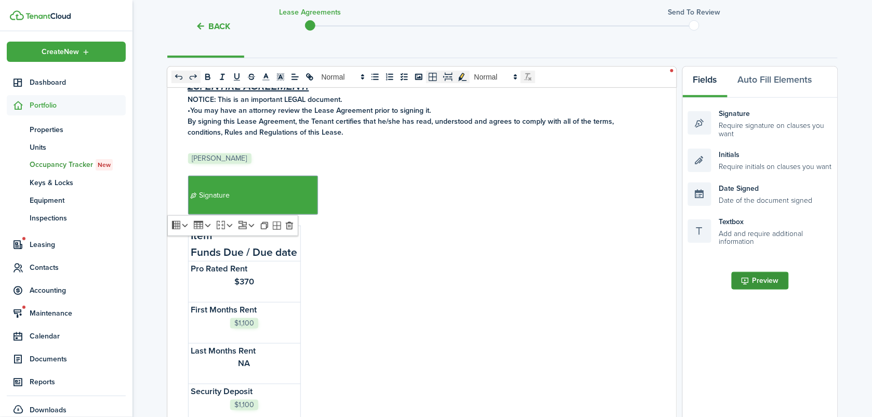
click at [756, 280] on button "Preview" at bounding box center [760, 281] width 57 height 18
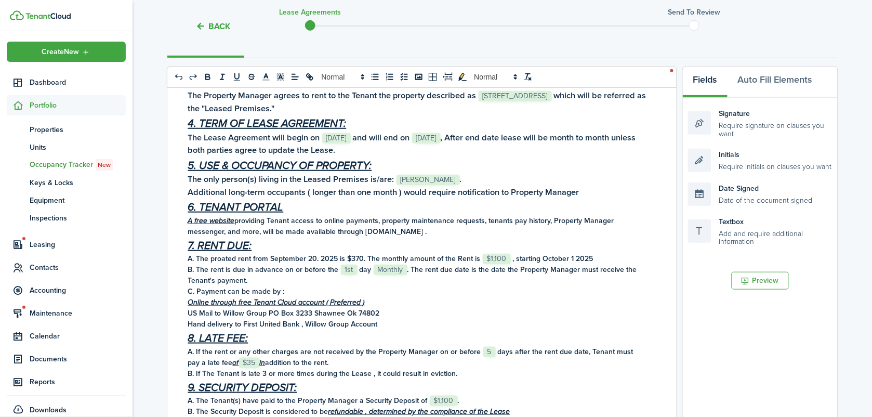
scroll to position [0, 0]
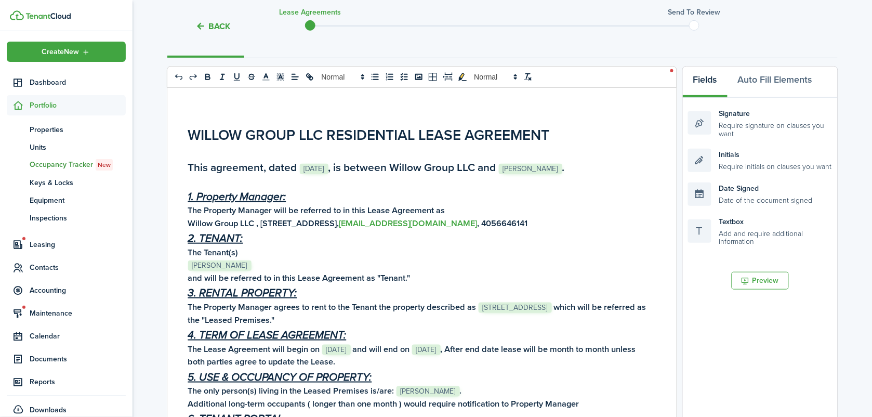
click at [315, 167] on span "[DATE]" at bounding box center [314, 169] width 29 height 10
click at [355, 169] on h2 "This agreement, dated ﻿﻿﻿ [DATE] ﻿﻿﻿, is between Willow Group LLC and ﻿﻿﻿ [PERS…" at bounding box center [418, 167] width 460 height 17
click at [776, 280] on button "Preview" at bounding box center [760, 281] width 57 height 18
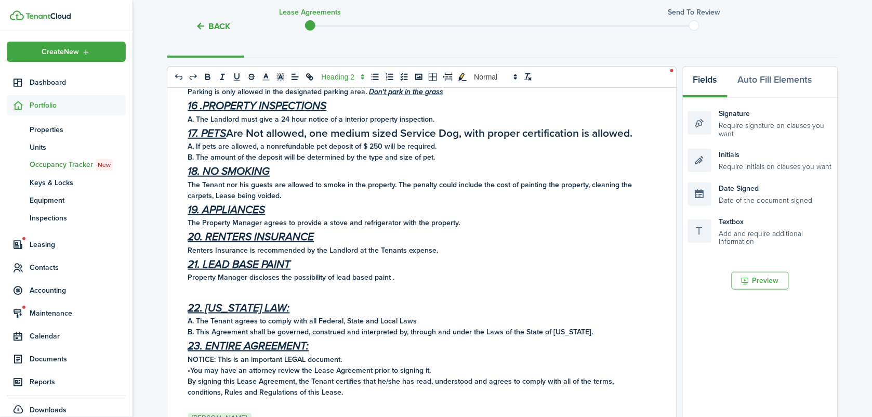
scroll to position [1312, 0]
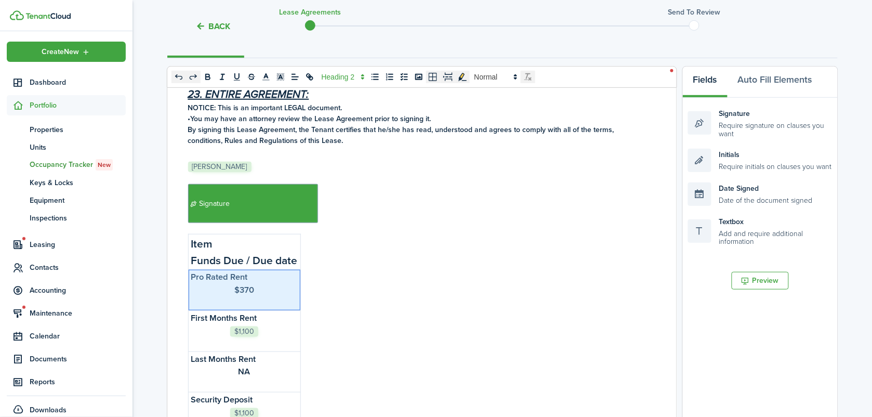
click at [280, 297] on h3 "﻿$370﻿" at bounding box center [244, 290] width 107 height 13
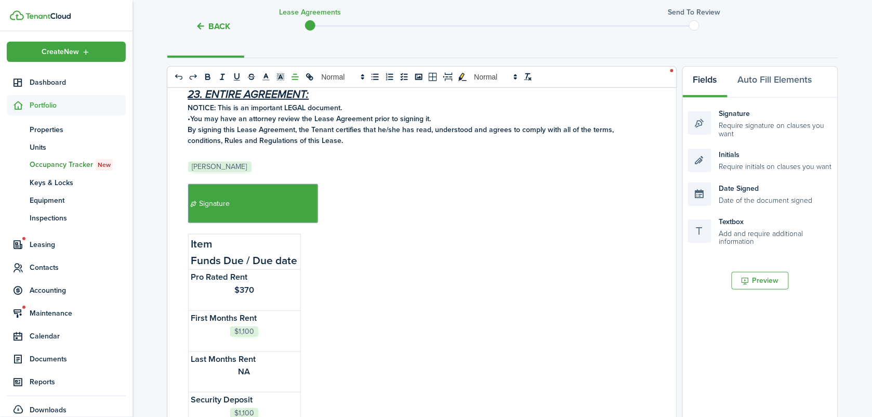
click at [478, 317] on div "WILLOW GROUP LLC RESIDENTIAL LEASE AGREEMENT This agreement, dated ﻿﻿﻿[DATE] is…" at bounding box center [417, 292] width 501 height 408
click at [766, 274] on button "Preview" at bounding box center [760, 281] width 57 height 18
